Goal: Task Accomplishment & Management: Use online tool/utility

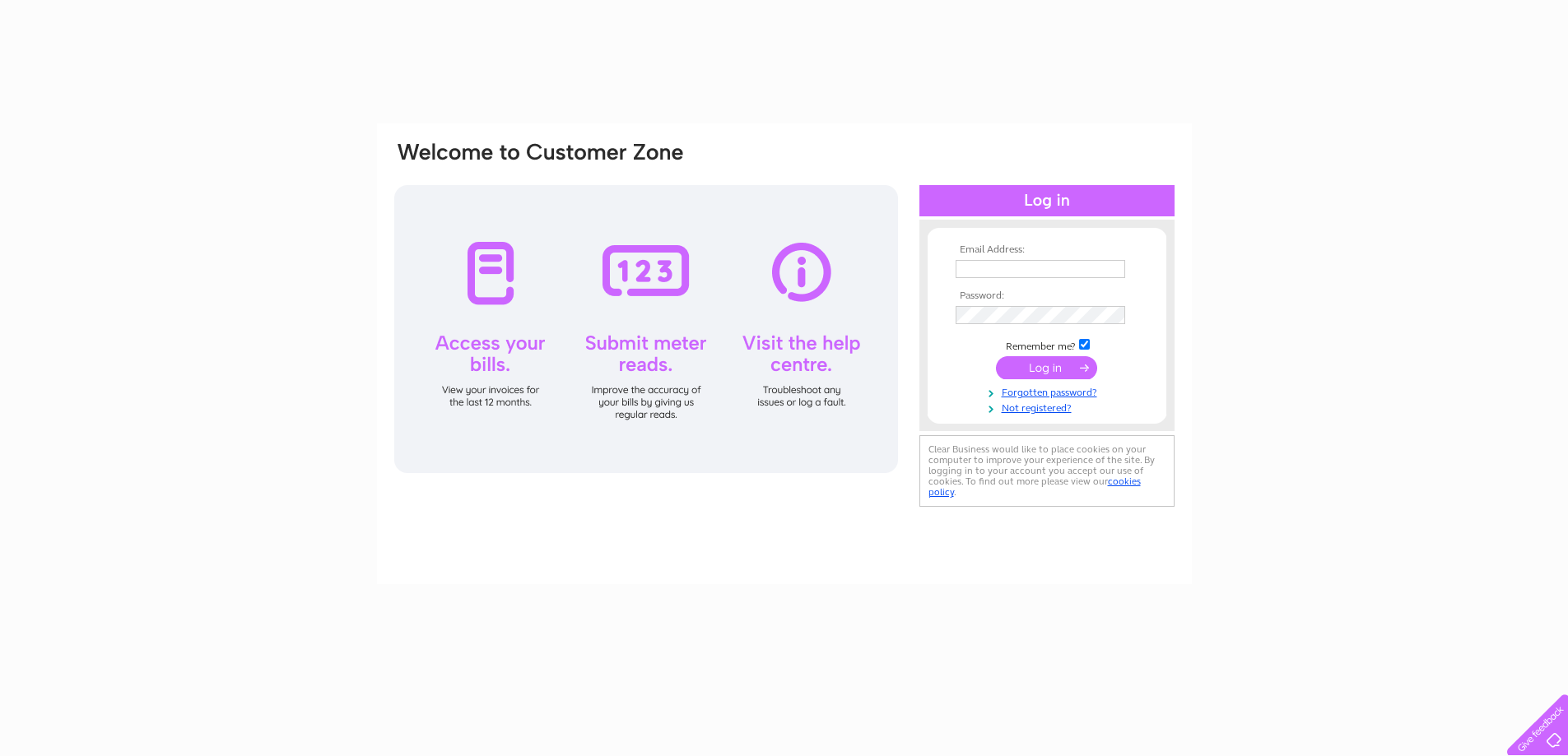
type input "[EMAIL_ADDRESS][DOMAIN_NAME]"
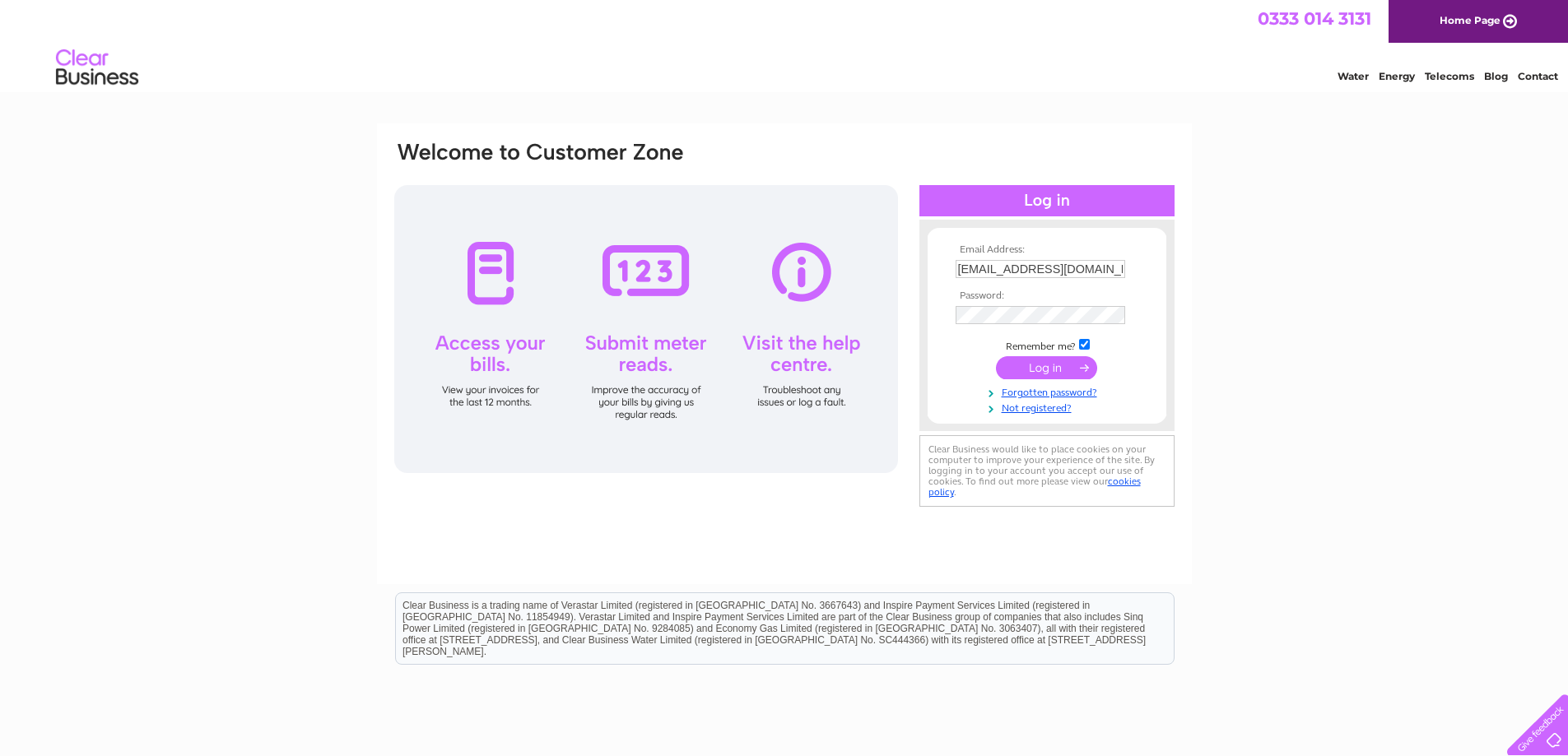
click at [1044, 362] on input "submit" at bounding box center [1047, 367] width 101 height 23
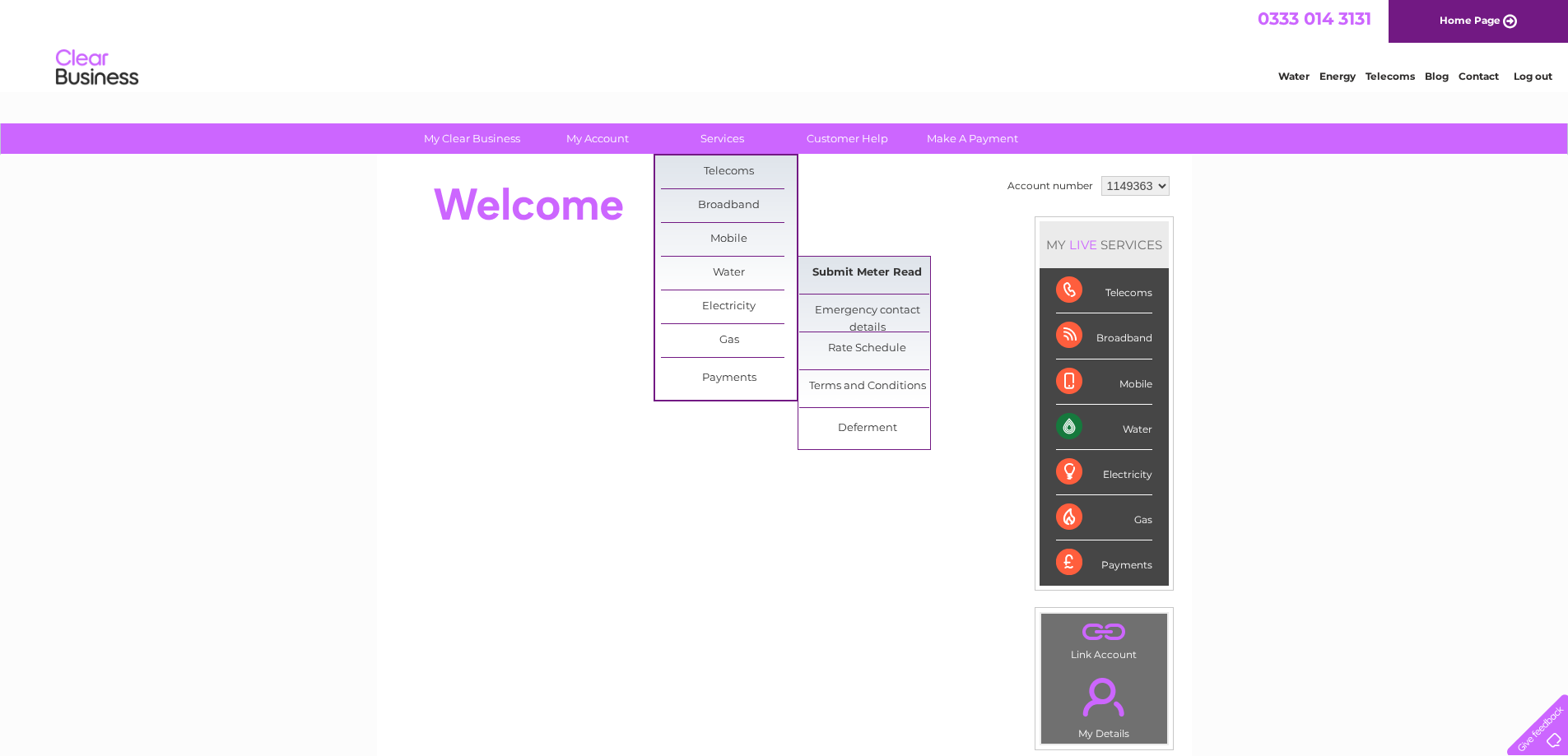
click at [852, 282] on link "Submit Meter Read" at bounding box center [867, 273] width 136 height 33
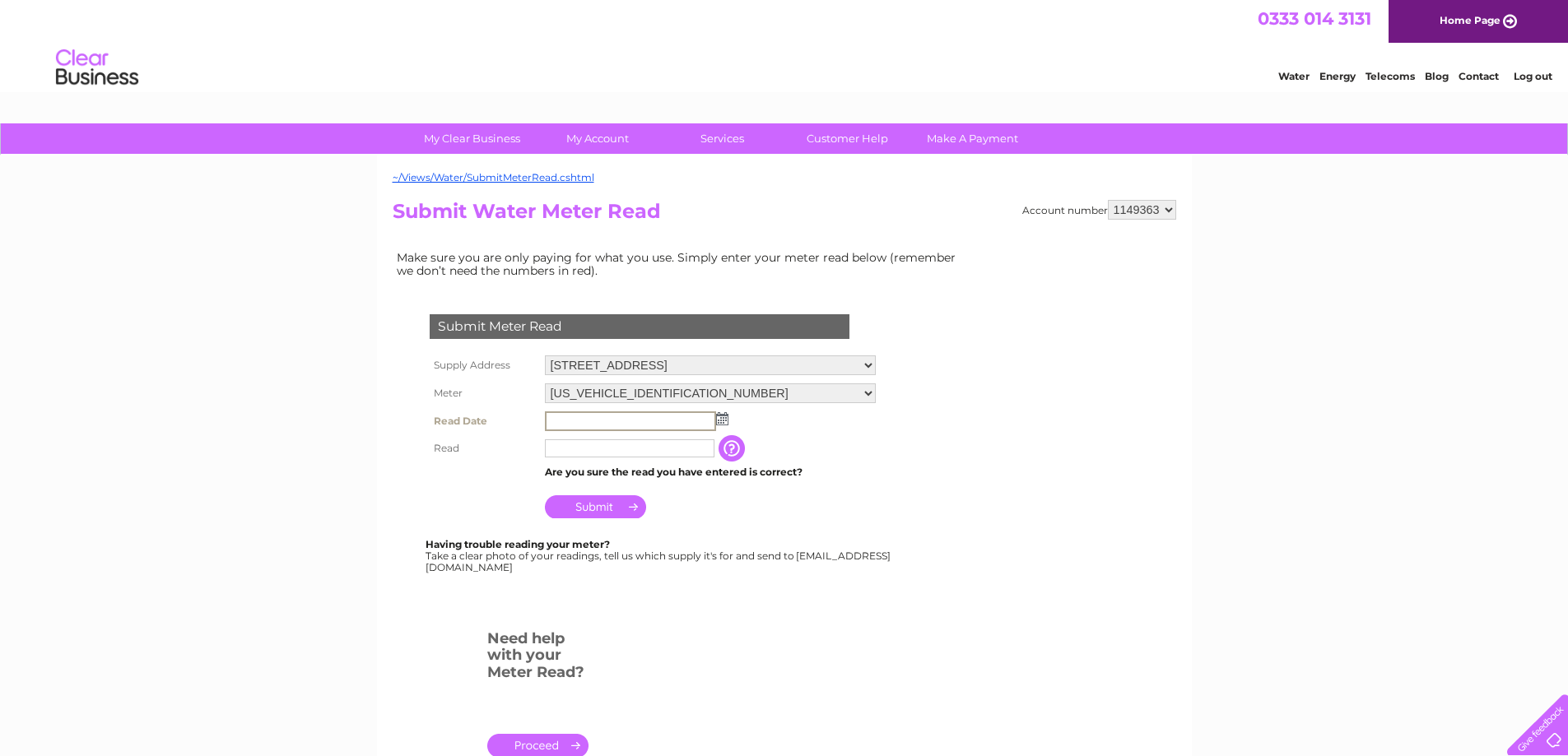
click at [644, 416] on input "text" at bounding box center [630, 422] width 171 height 20
click at [723, 417] on img at bounding box center [719, 418] width 12 height 13
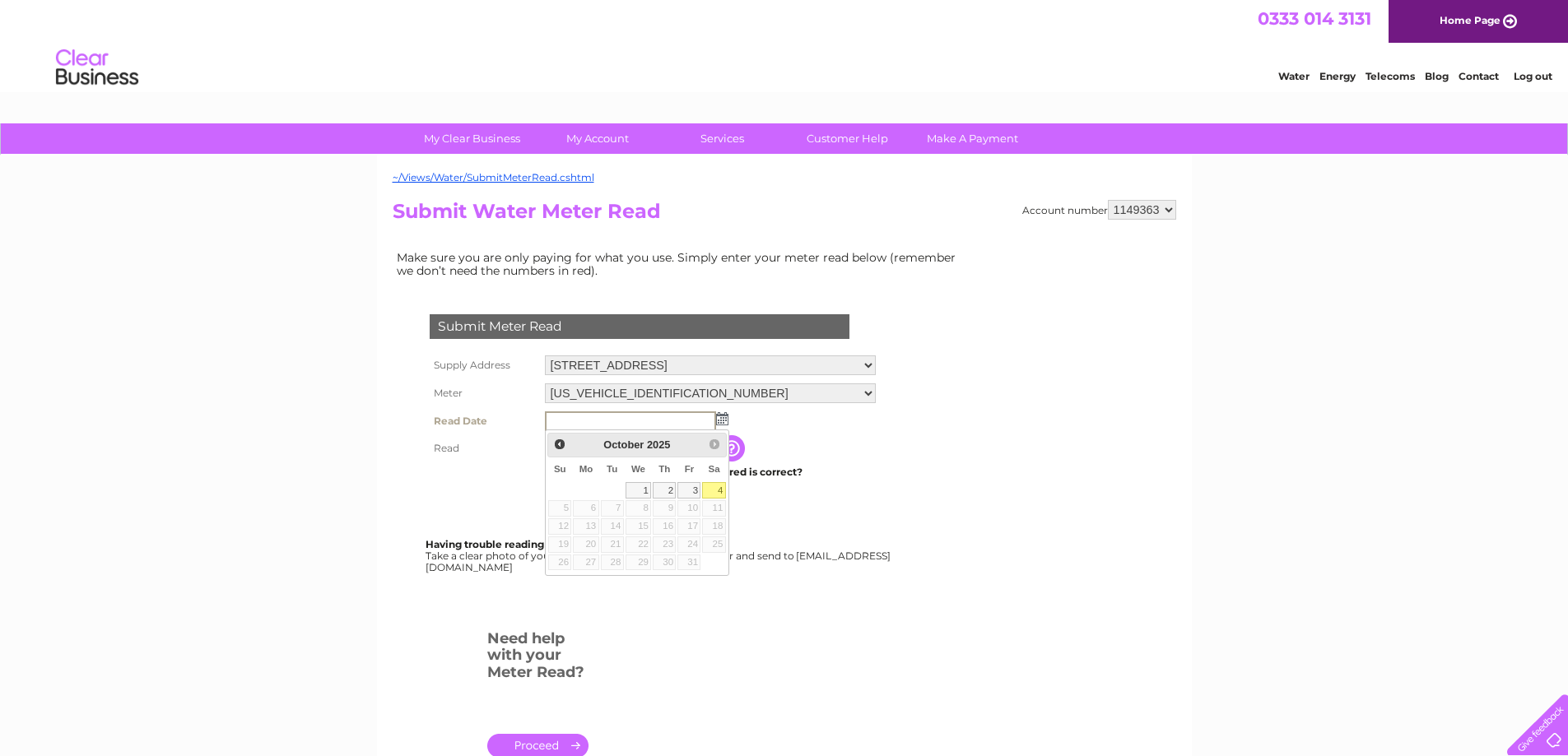
click at [720, 488] on link "4" at bounding box center [713, 490] width 23 height 16
type input "2025/10/04"
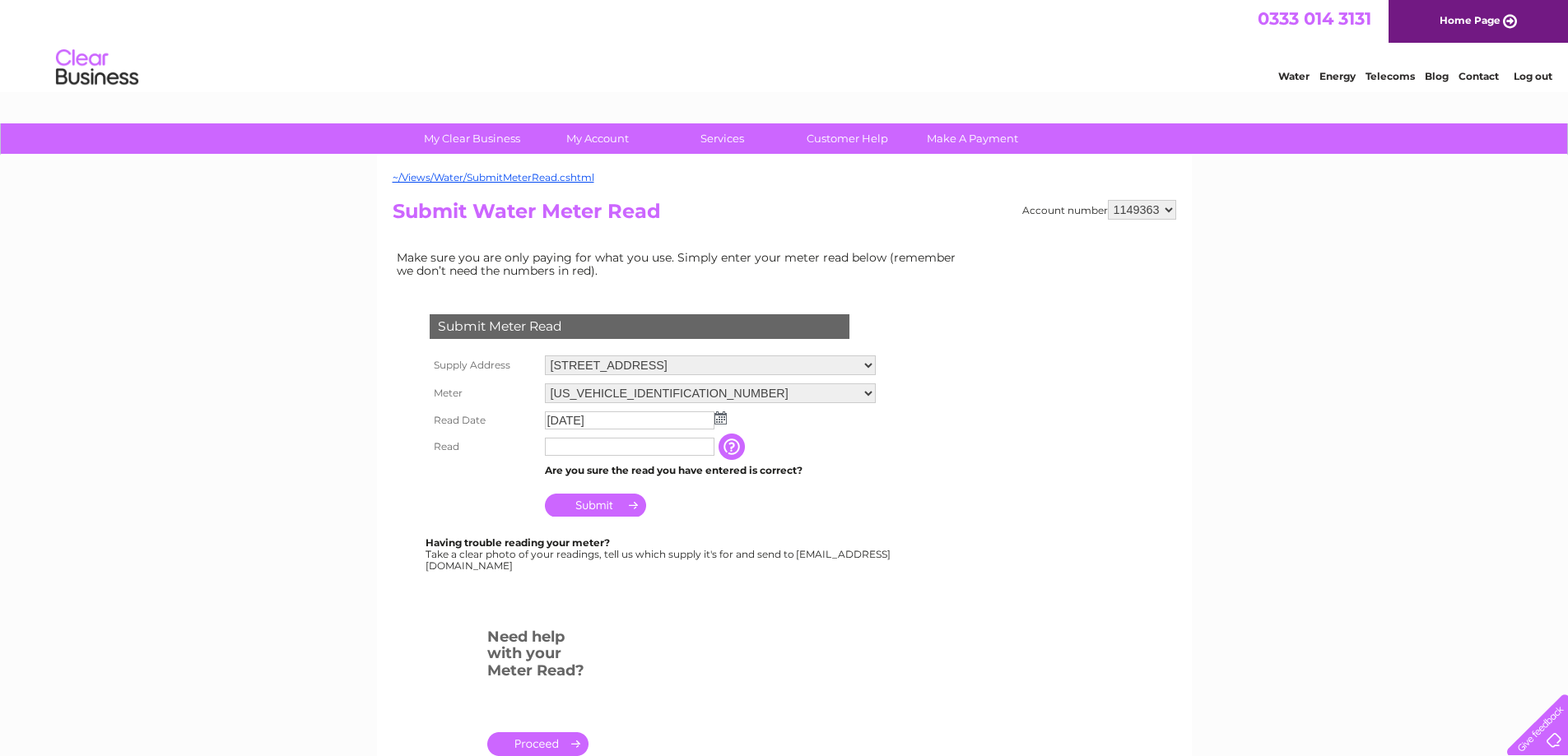
click at [587, 450] on input "text" at bounding box center [629, 447] width 170 height 18
type input "1131"
click at [609, 518] on td "Submit" at bounding box center [710, 500] width 339 height 39
click at [606, 510] on input "Submit" at bounding box center [595, 505] width 101 height 23
